Goal: Check status: Check status

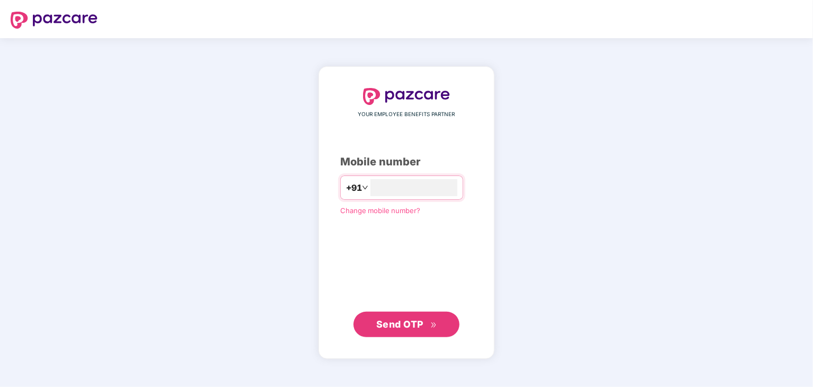
type input "**********"
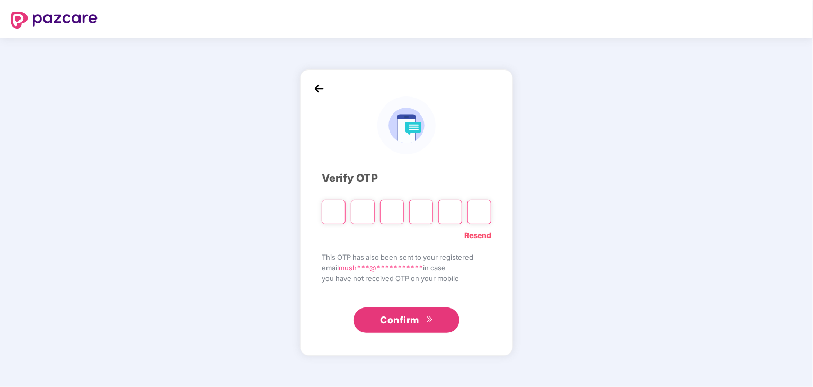
type input "*"
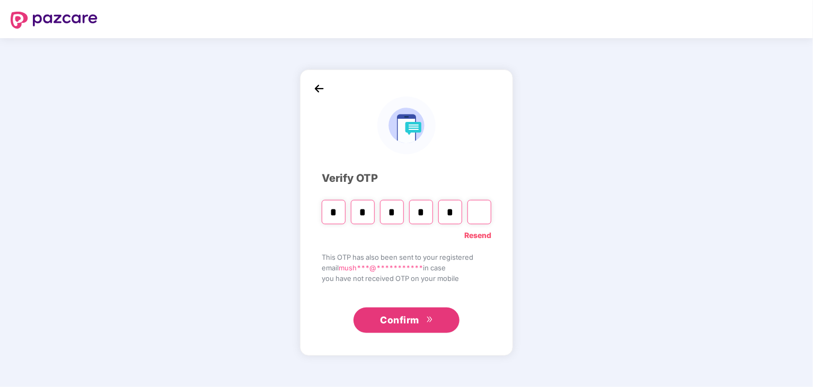
type input "*"
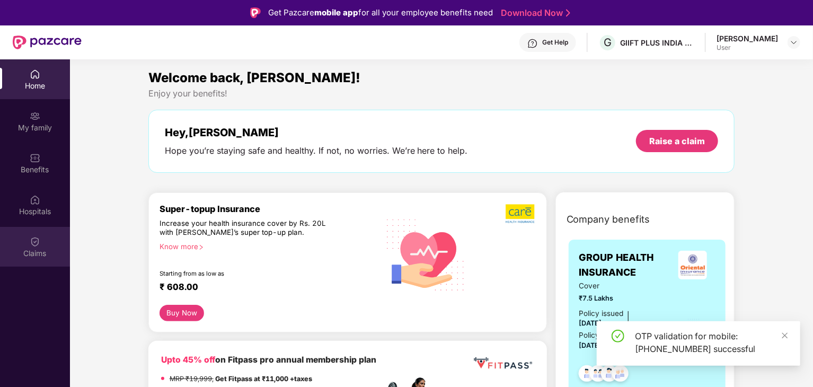
click at [25, 252] on div "Claims" at bounding box center [35, 253] width 70 height 11
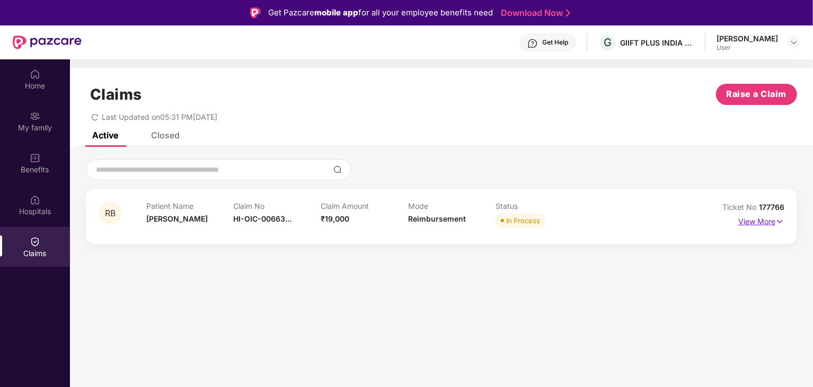
click at [759, 223] on p "View More" at bounding box center [761, 220] width 46 height 14
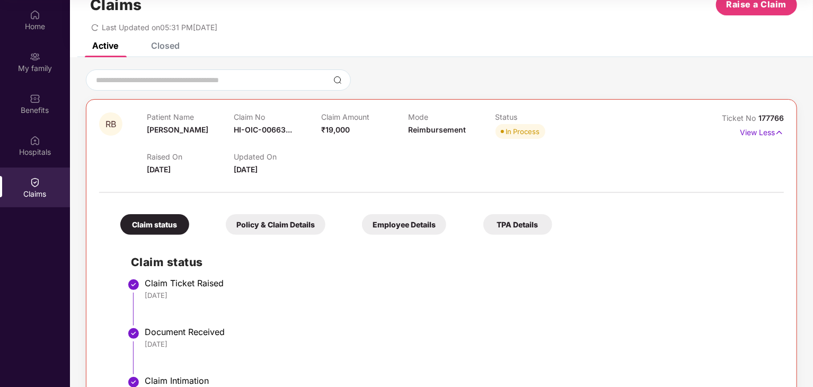
scroll to position [30, 0]
click at [287, 231] on div "Policy & Claim Details" at bounding box center [276, 225] width 100 height 21
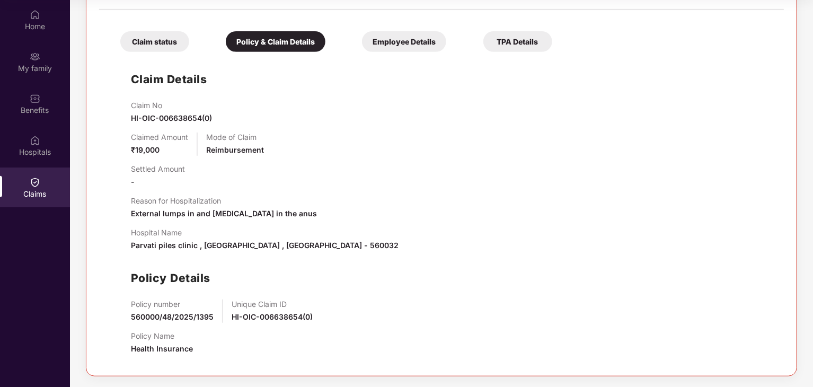
scroll to position [0, 0]
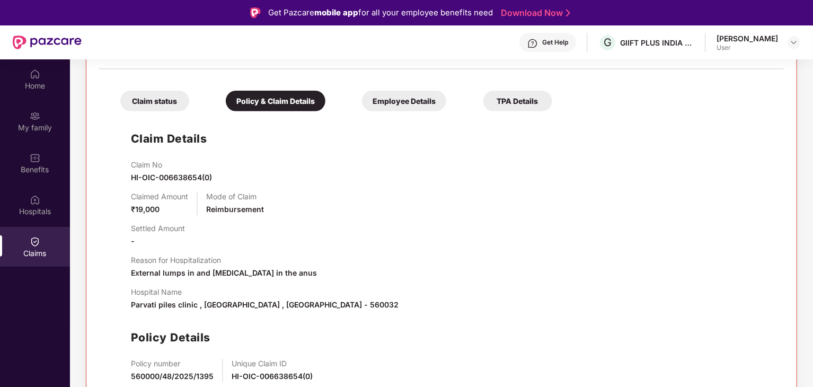
click at [411, 105] on div "Employee Details" at bounding box center [404, 101] width 84 height 21
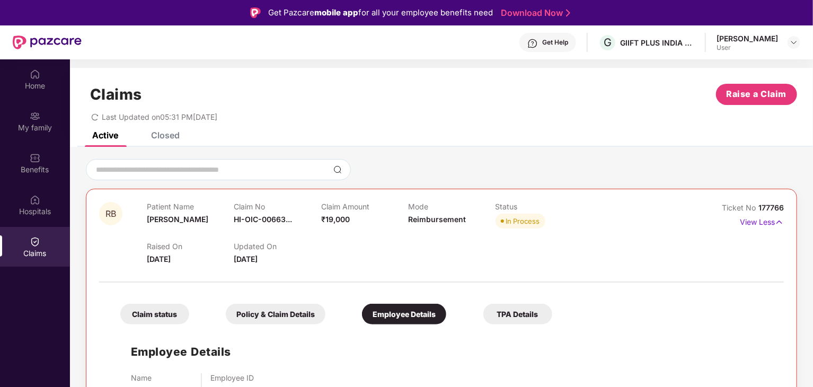
scroll to position [59, 0]
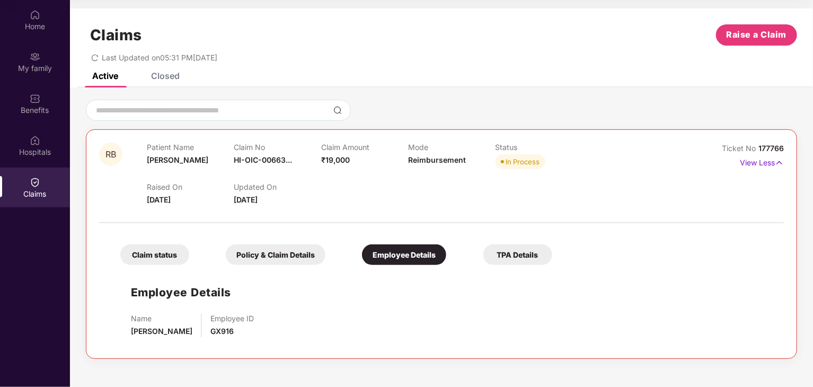
click at [527, 256] on div "TPA Details" at bounding box center [517, 254] width 69 height 21
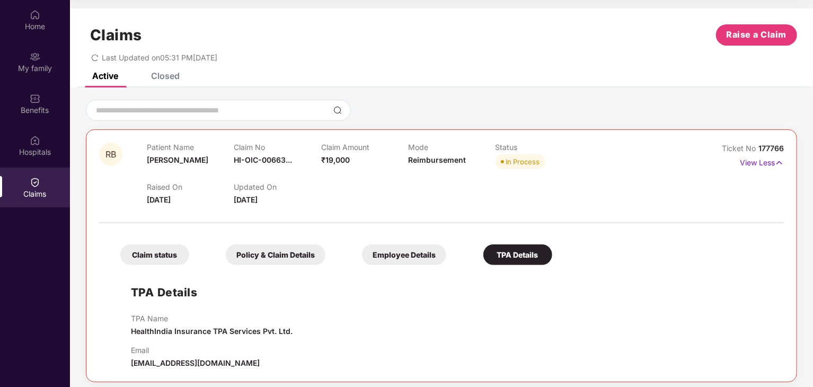
scroll to position [6, 0]
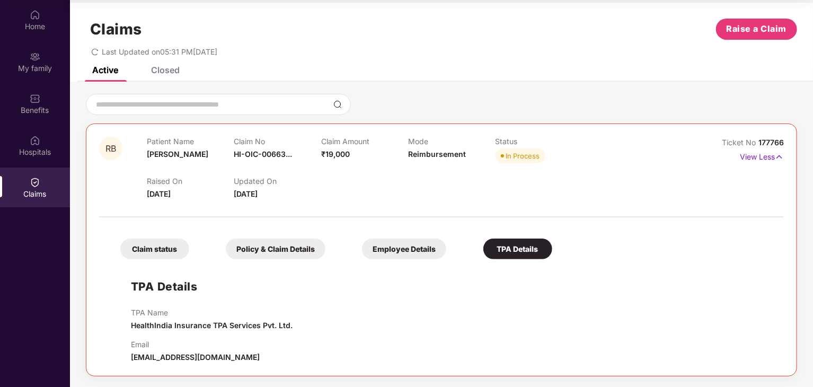
click at [190, 356] on span "crm.pazcare@healthindiatpa.com" at bounding box center [195, 356] width 129 height 9
click at [163, 67] on div "Closed" at bounding box center [165, 70] width 29 height 11
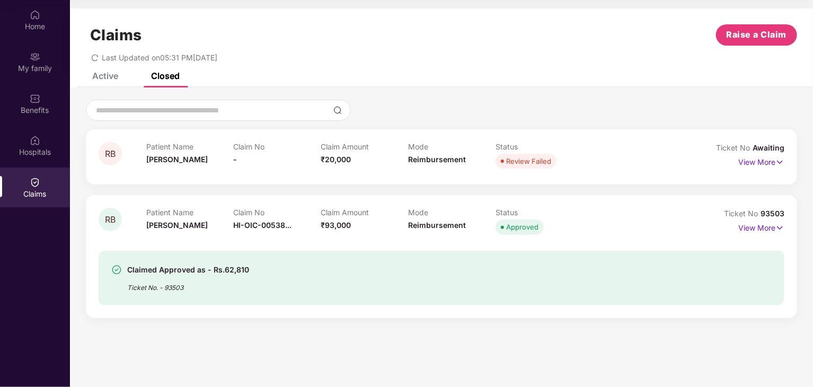
scroll to position [0, 0]
click at [746, 163] on p "View More" at bounding box center [761, 161] width 46 height 14
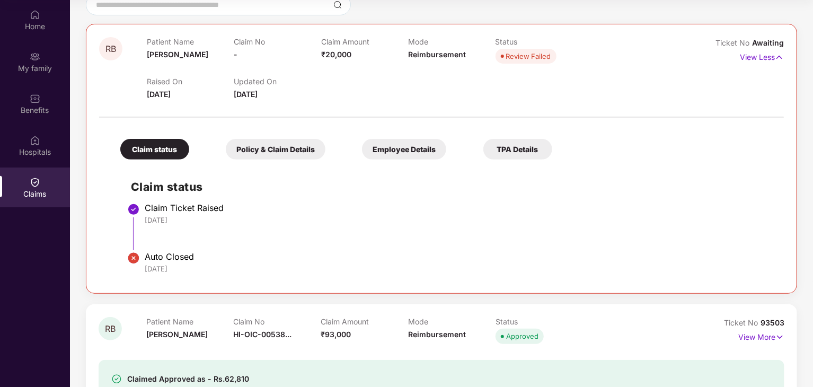
scroll to position [156, 0]
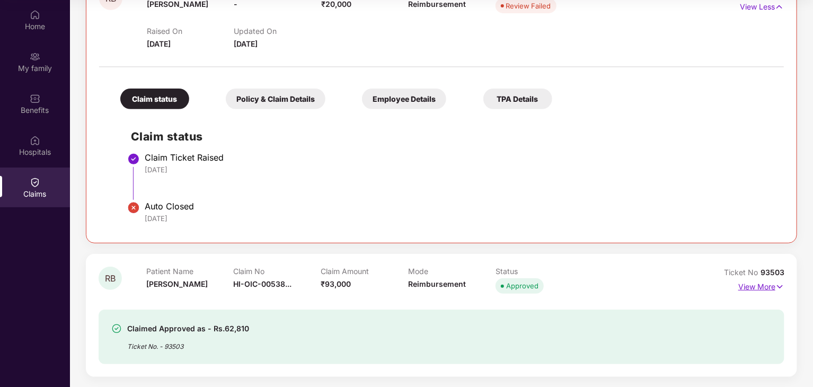
click at [752, 289] on p "View More" at bounding box center [761, 285] width 46 height 14
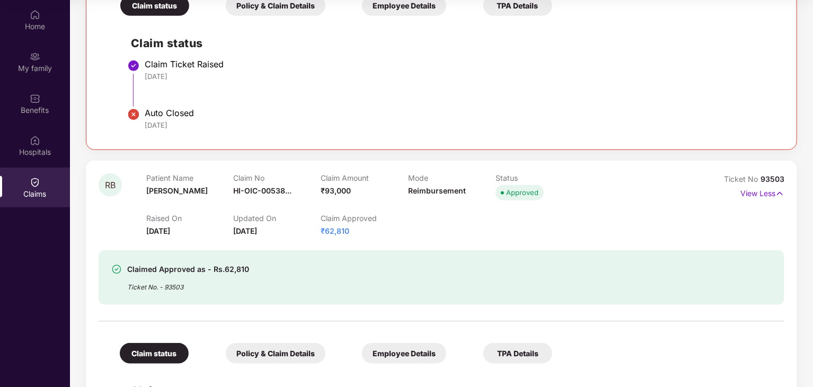
scroll to position [0, 0]
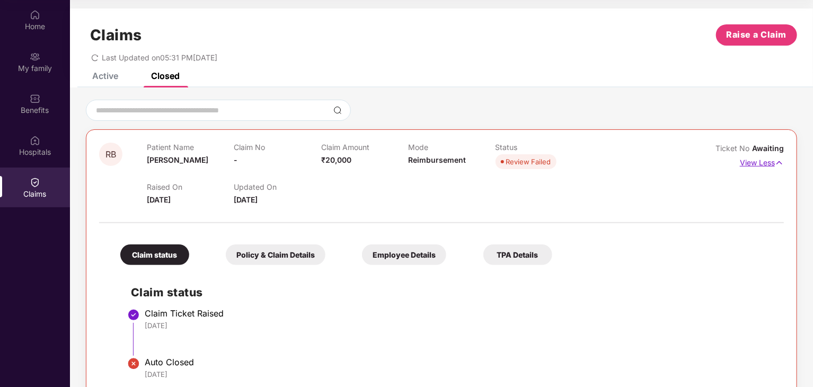
click at [763, 165] on p "View Less" at bounding box center [761, 161] width 44 height 14
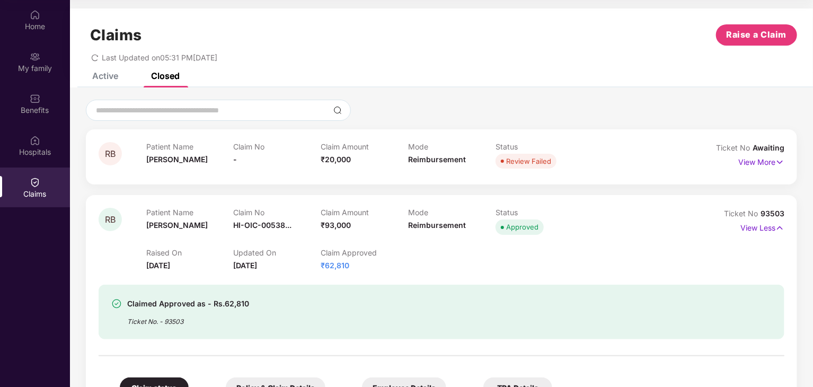
click at [108, 79] on div "Active" at bounding box center [105, 75] width 26 height 11
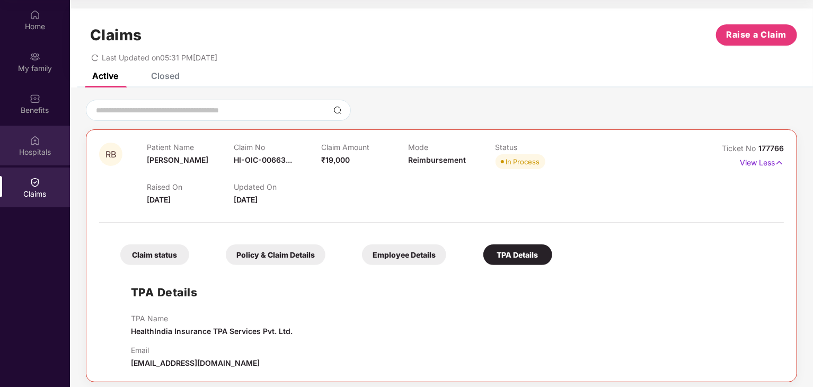
click at [49, 155] on div "Hospitals" at bounding box center [35, 152] width 70 height 11
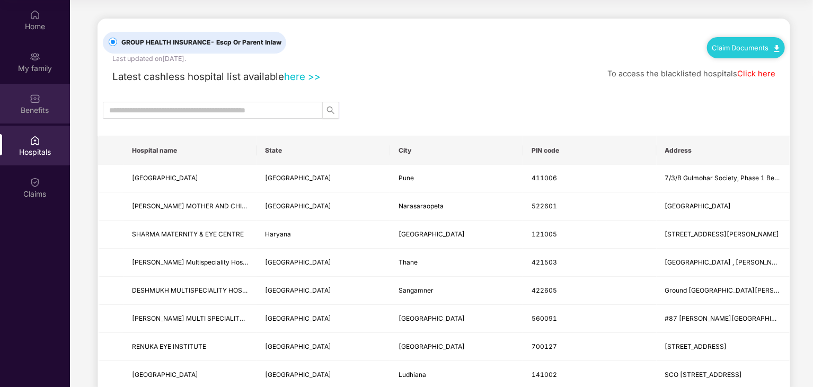
click at [38, 117] on div "Benefits" at bounding box center [35, 104] width 70 height 40
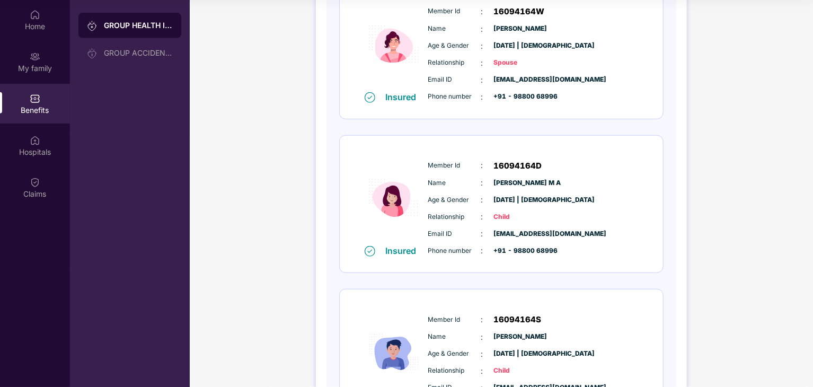
scroll to position [326, 0]
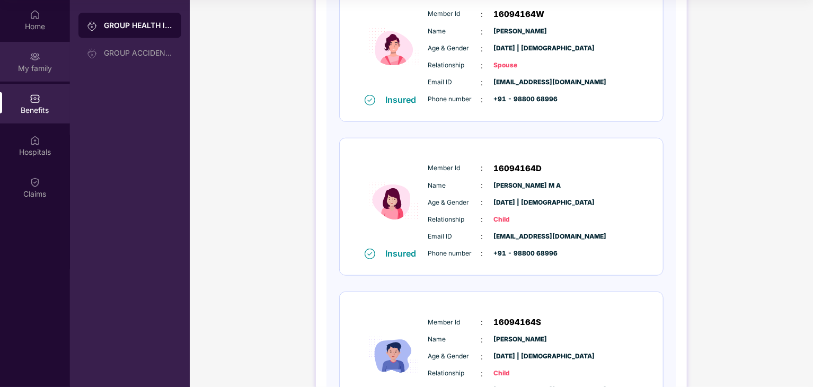
click at [35, 66] on div "My family" at bounding box center [35, 68] width 70 height 11
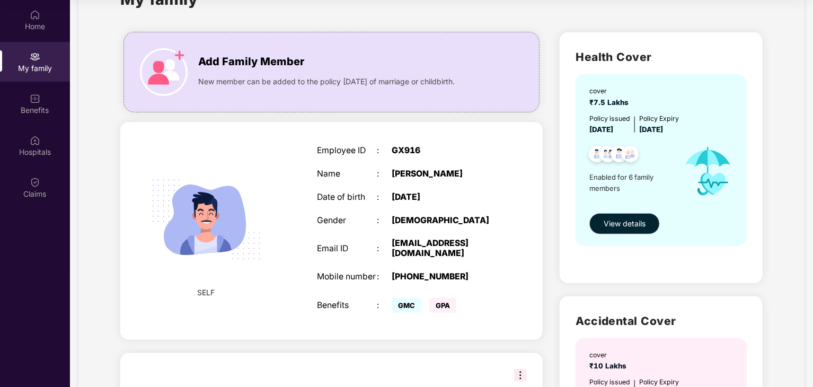
scroll to position [0, 0]
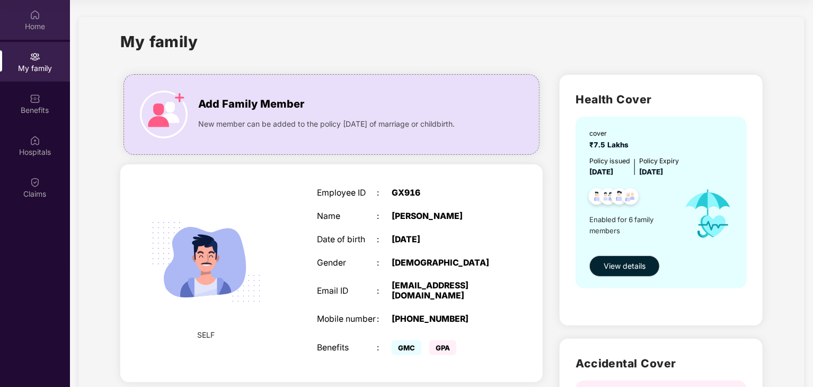
click at [32, 15] on img at bounding box center [35, 15] width 11 height 11
